Goal: Task Accomplishment & Management: Complete application form

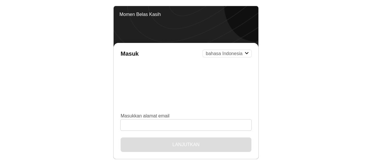
select select "id"
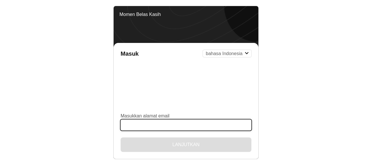
click at [131, 124] on input "Masukkan alamat email" at bounding box center [186, 125] width 131 height 11
type input "[EMAIL_ADDRESS][DOMAIN_NAME]"
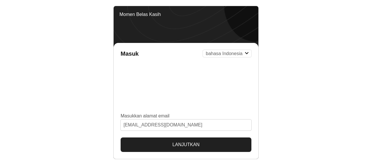
click at [178, 144] on button "Lanjutkan" at bounding box center [186, 145] width 131 height 15
click at [185, 144] on button "Lanjutkan" at bounding box center [186, 145] width 131 height 15
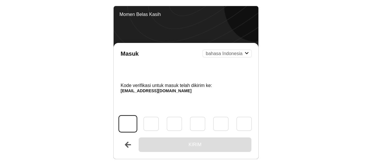
click at [128, 126] on input "Kode" at bounding box center [127, 124] width 17 height 16
type input "1"
type input "2"
type input "3"
type input "0"
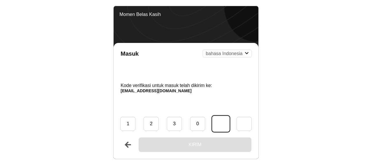
type input "0"
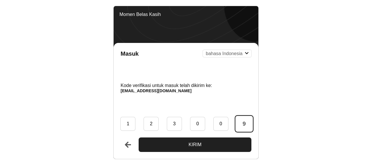
type input "9"
click at [185, 144] on button "Kirim" at bounding box center [195, 145] width 113 height 15
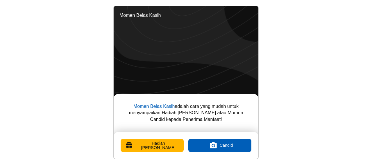
click at [290, 79] on body "Momen Belas Kasih Momen Belas Kasih adalah cara yang mudah untuk menyampaikan H…" at bounding box center [186, 82] width 372 height 165
click at [337, 79] on body "Momen Belas Kasih Momen Belas Kasih adalah cara yang mudah untuk menyampaikan H…" at bounding box center [186, 82] width 372 height 165
